Goal: Check status: Check status

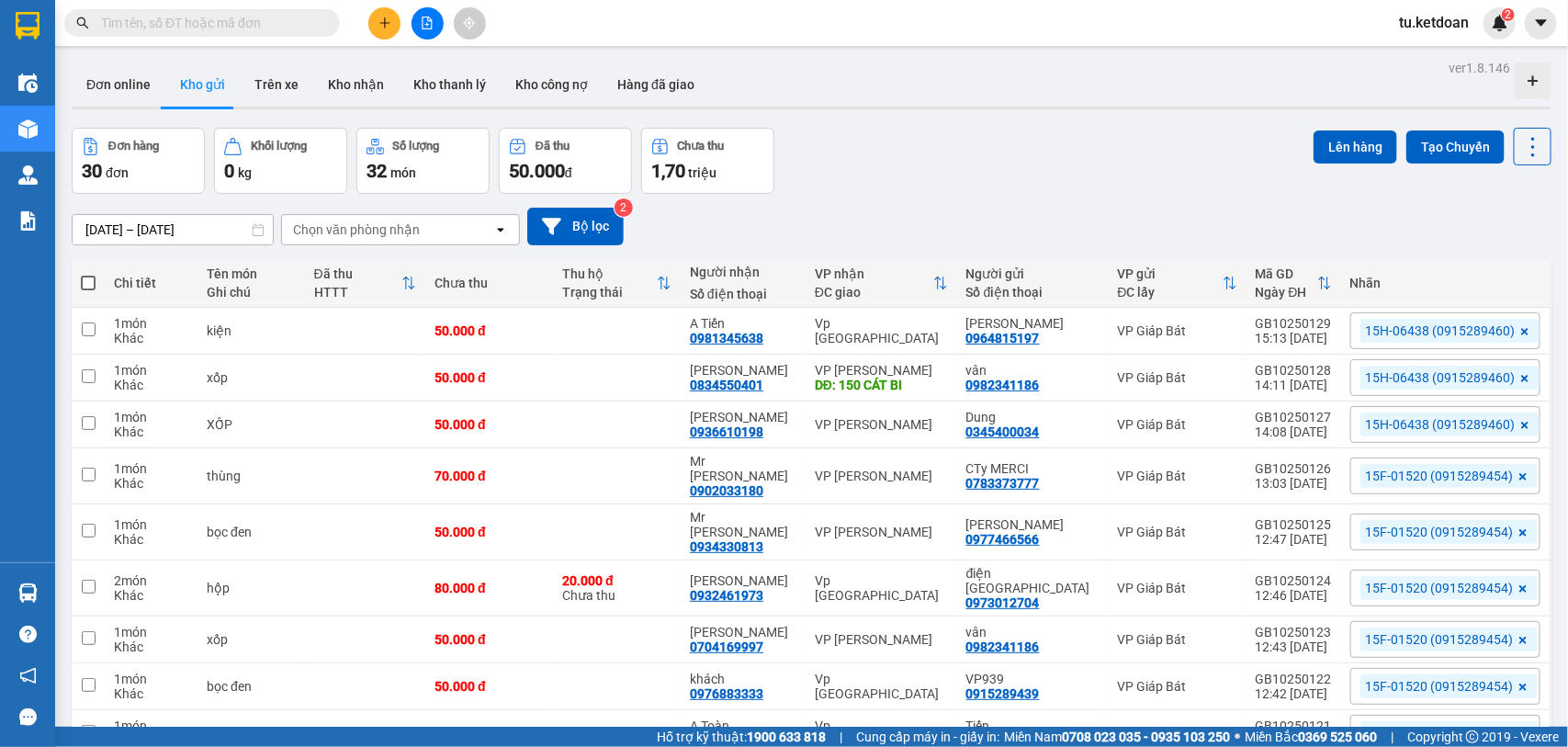
click at [180, 235] on input "10/10/2025 – 12/10/2025" at bounding box center [172, 229] width 201 height 29
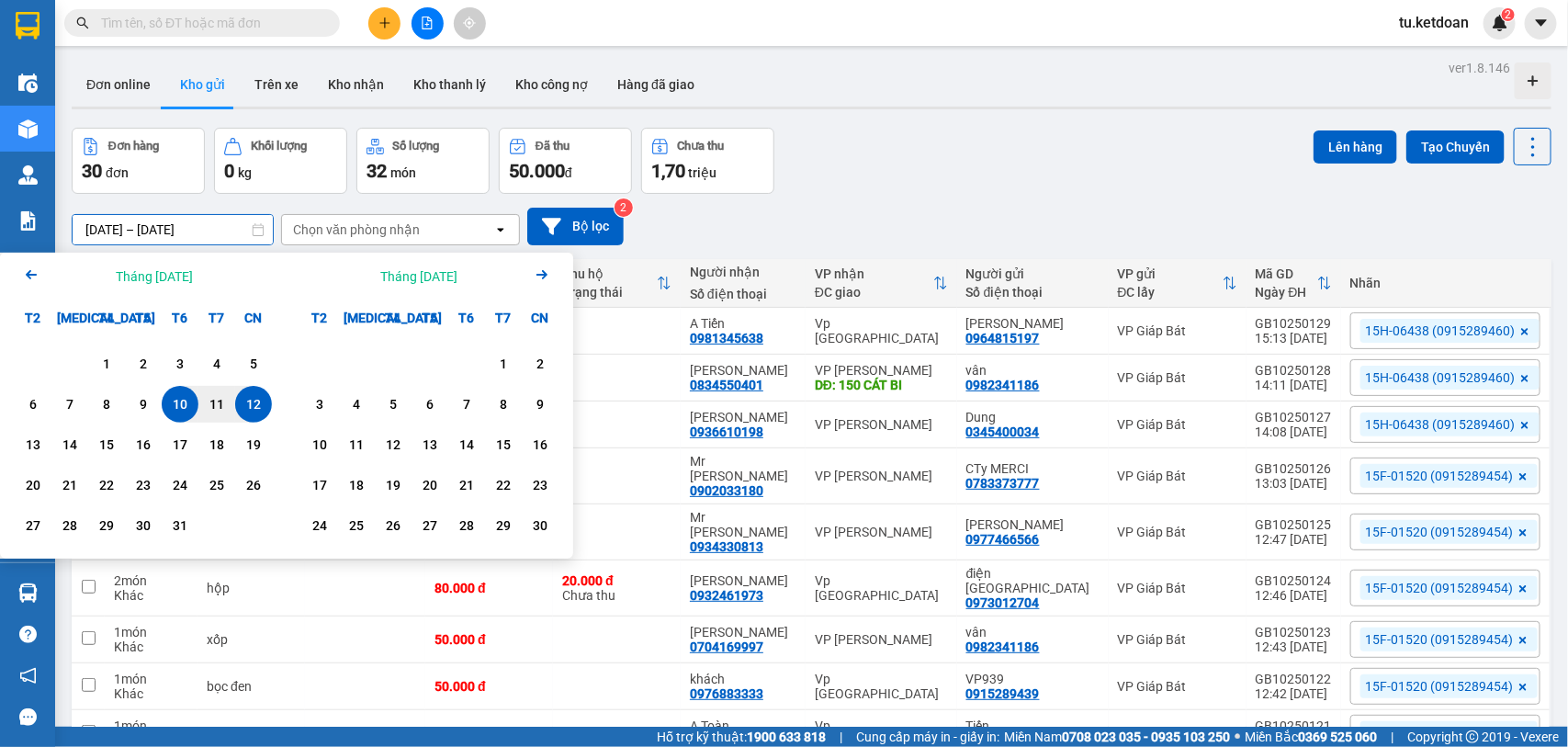
click at [248, 401] on div "12" at bounding box center [253, 404] width 26 height 22
type input "12/10/2025 – 12/10/2025"
